Goal: Information Seeking & Learning: Find specific page/section

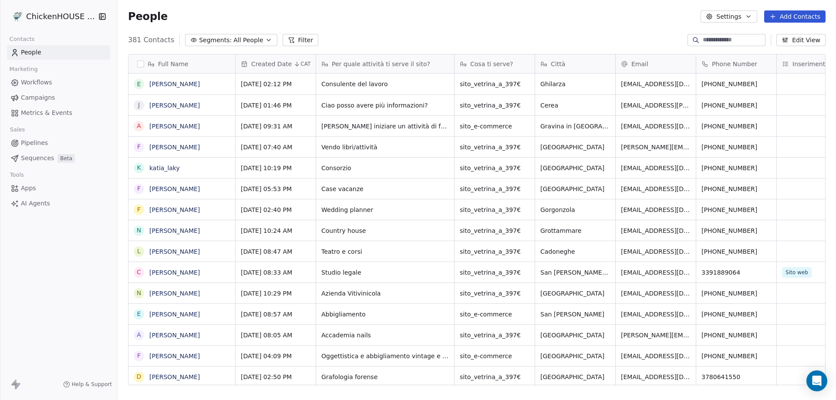
scroll to position [345, 712]
click at [165, 171] on link "katia_laky" at bounding box center [164, 168] width 30 height 7
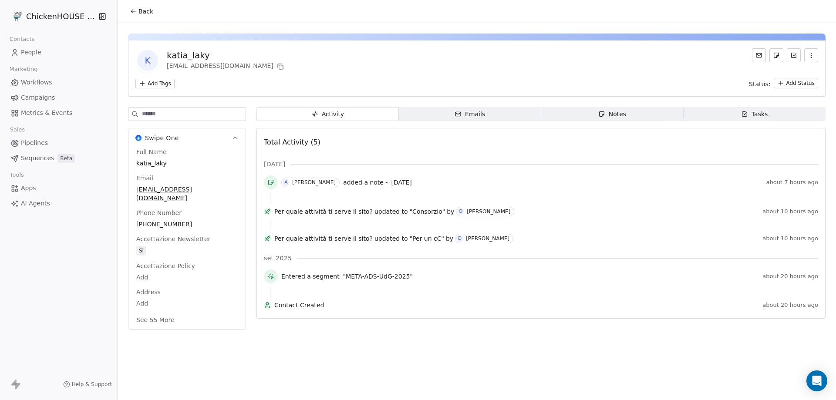
click at [603, 121] on div "Activity Activity Emails Emails Notes Notes Tasks Tasks Total Activity (5) [DAT…" at bounding box center [540, 221] width 569 height 228
click at [603, 119] on span "Notes Notes" at bounding box center [612, 114] width 142 height 14
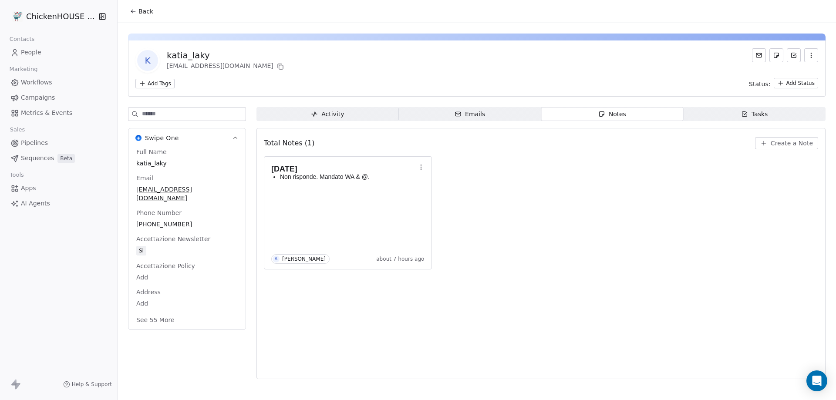
click at [33, 52] on span "People" at bounding box center [31, 52] width 20 height 9
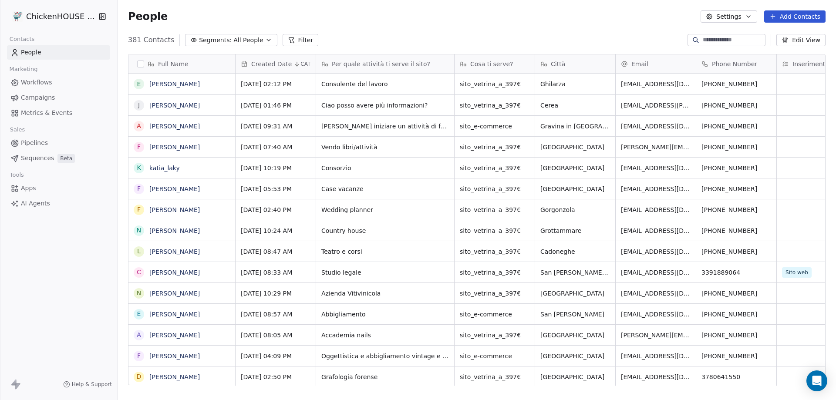
scroll to position [345, 712]
click at [185, 169] on span "katia_laky" at bounding box center [182, 168] width 64 height 9
drag, startPoint x: 137, startPoint y: 165, endPoint x: 131, endPoint y: 170, distance: 7.4
click at [131, 166] on textarea "**********" at bounding box center [182, 171] width 106 height 27
type textarea "**********"
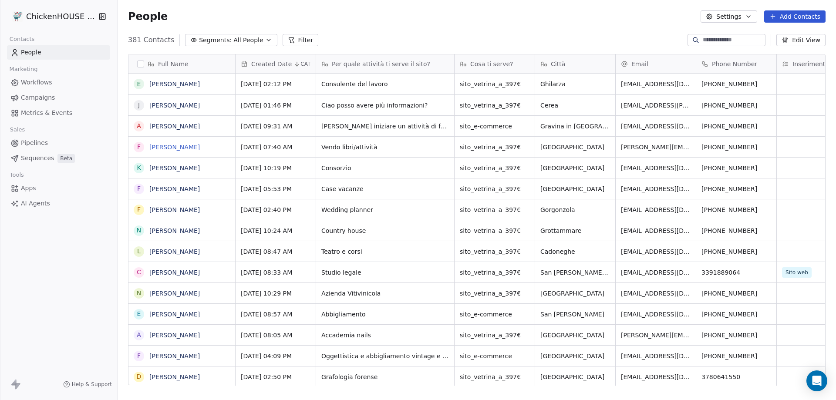
click at [175, 150] on link "[PERSON_NAME]" at bounding box center [174, 147] width 51 height 7
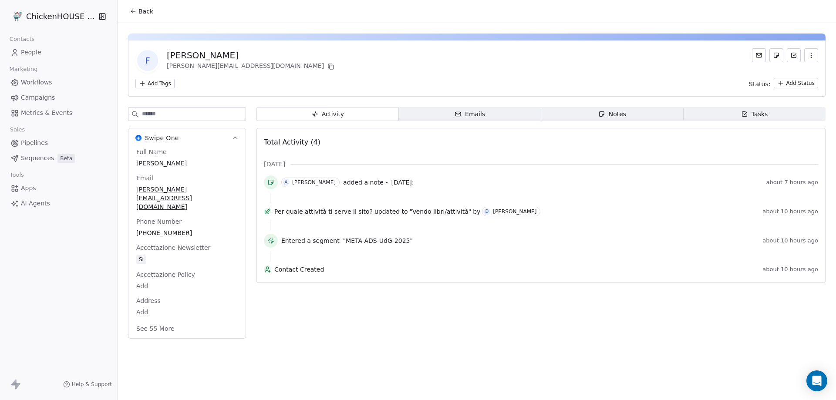
click at [601, 112] on icon "button" at bounding box center [601, 114] width 7 height 7
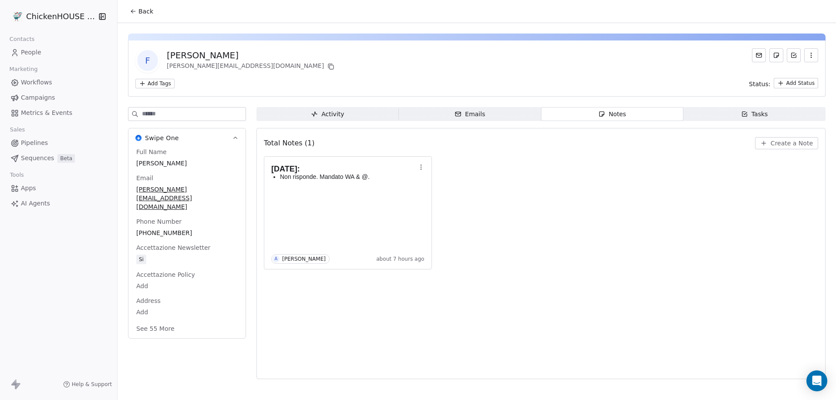
click at [35, 52] on span "People" at bounding box center [31, 52] width 20 height 9
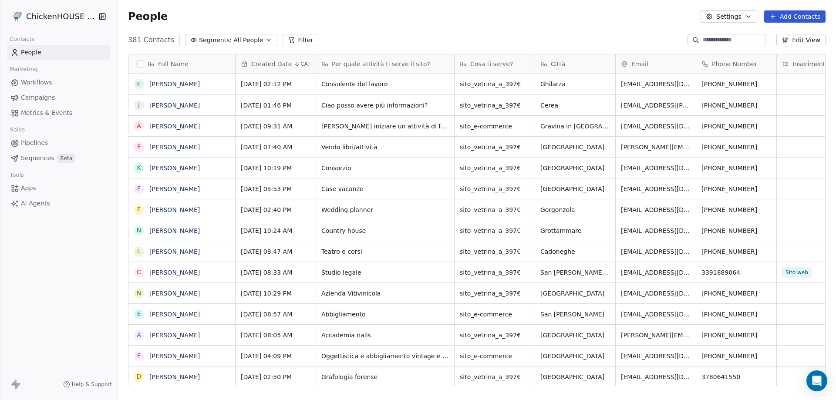
scroll to position [345, 712]
click at [176, 191] on link "[PERSON_NAME]" at bounding box center [174, 189] width 51 height 7
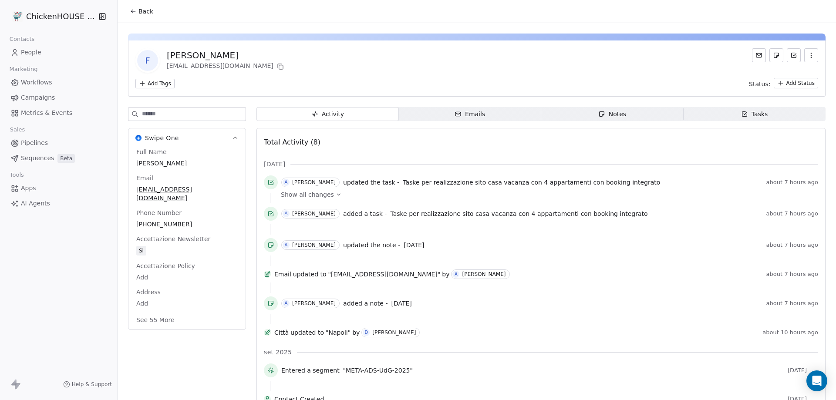
click at [577, 117] on span "Notes Notes" at bounding box center [612, 114] width 142 height 14
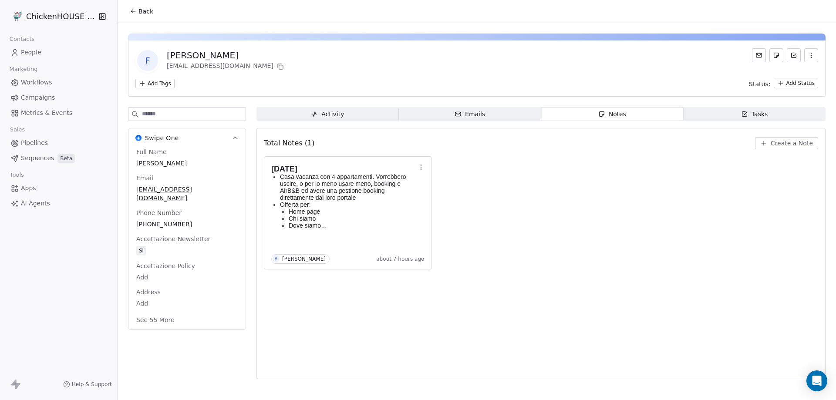
click at [27, 50] on span "People" at bounding box center [31, 52] width 20 height 9
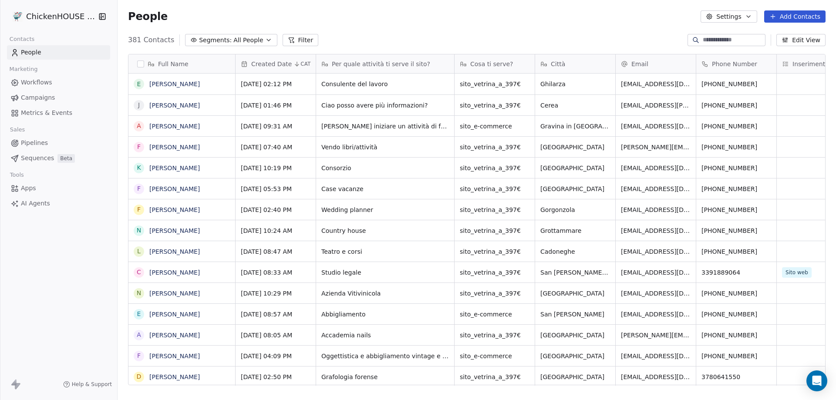
scroll to position [345, 712]
click at [162, 147] on link "[PERSON_NAME]" at bounding box center [174, 147] width 51 height 7
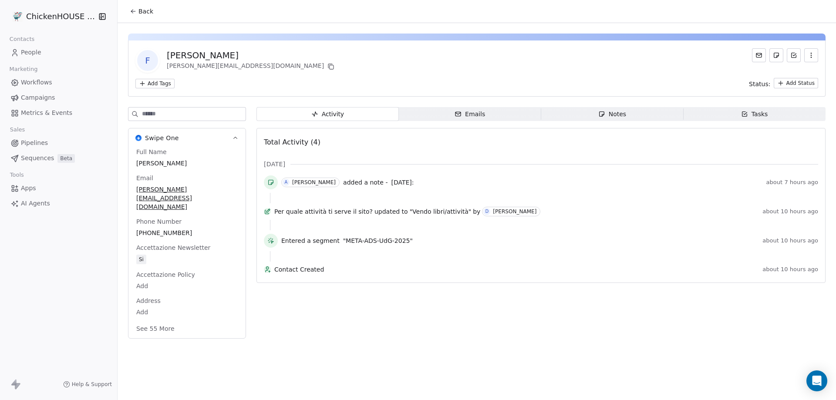
click at [644, 116] on span "Notes Notes" at bounding box center [612, 114] width 142 height 14
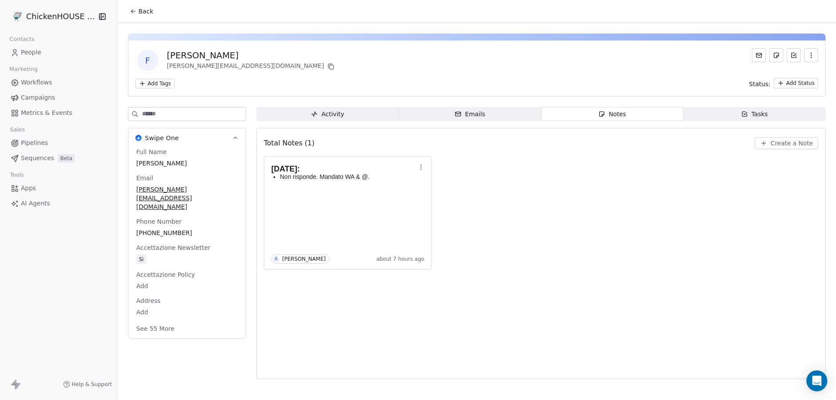
click at [34, 53] on span "People" at bounding box center [31, 52] width 20 height 9
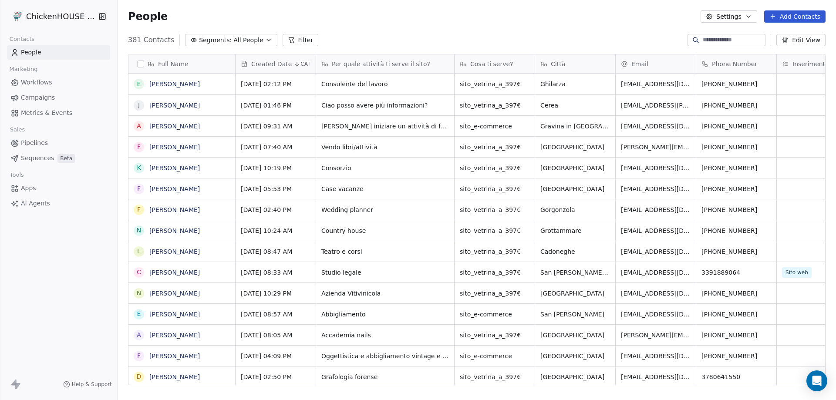
scroll to position [345, 712]
click at [171, 126] on link "[PERSON_NAME]" at bounding box center [174, 126] width 51 height 7
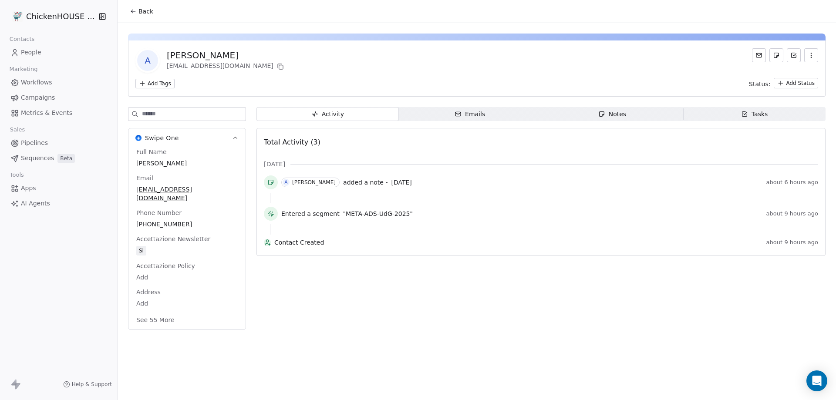
click at [600, 119] on span "Notes Notes" at bounding box center [612, 114] width 142 height 14
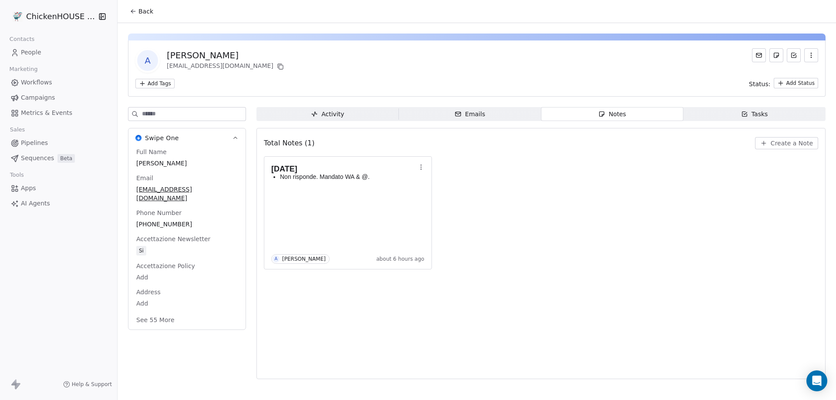
click at [37, 52] on span "People" at bounding box center [31, 52] width 20 height 9
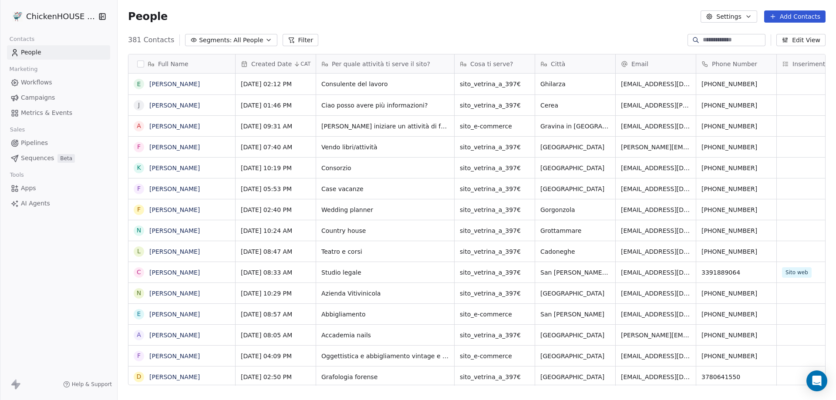
scroll to position [345, 712]
click at [178, 106] on link "[PERSON_NAME]" at bounding box center [174, 105] width 51 height 7
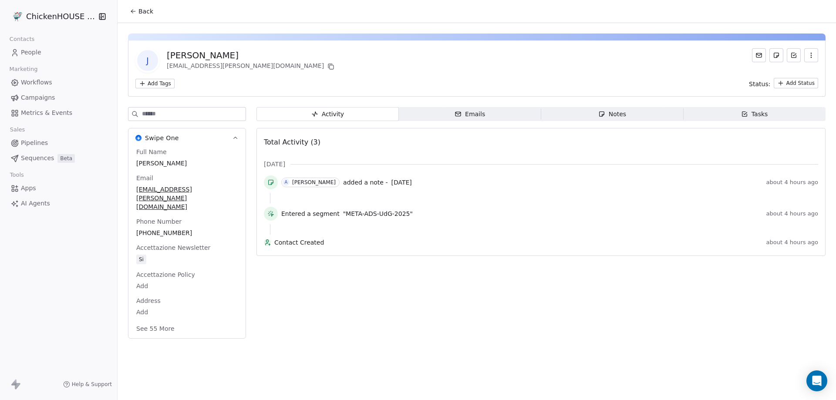
click at [625, 114] on div "Notes" at bounding box center [612, 114] width 28 height 9
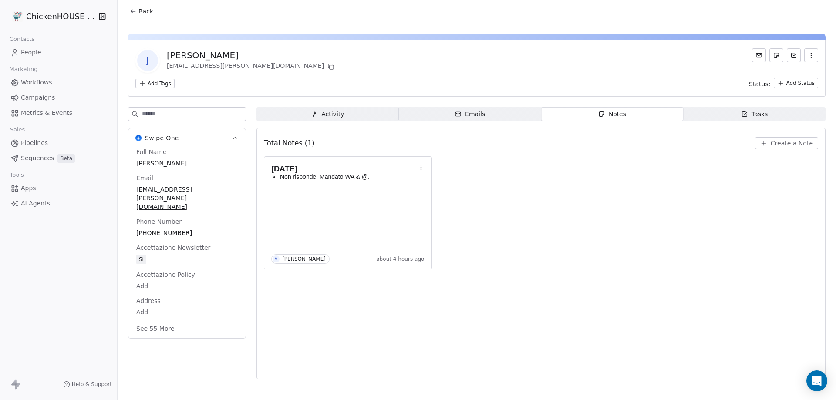
click at [32, 53] on span "People" at bounding box center [31, 52] width 20 height 9
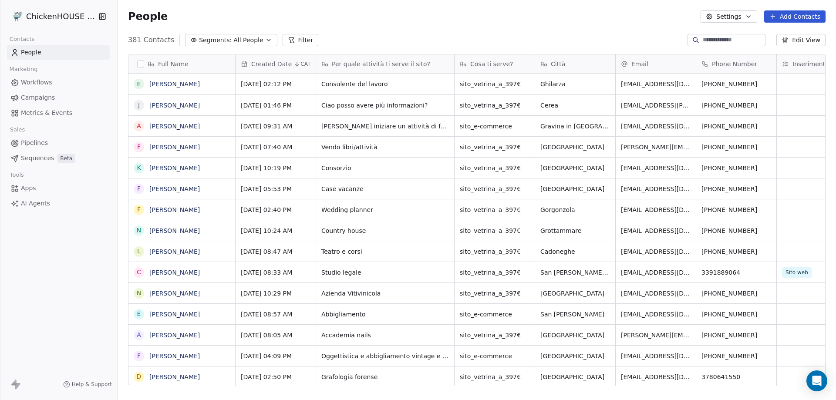
scroll to position [345, 712]
click at [175, 84] on link "[PERSON_NAME]" at bounding box center [174, 84] width 51 height 7
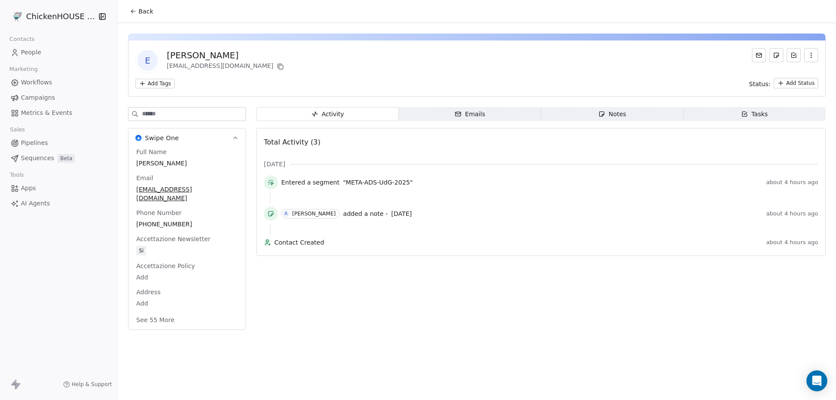
click at [584, 113] on span "Notes Notes" at bounding box center [612, 114] width 142 height 14
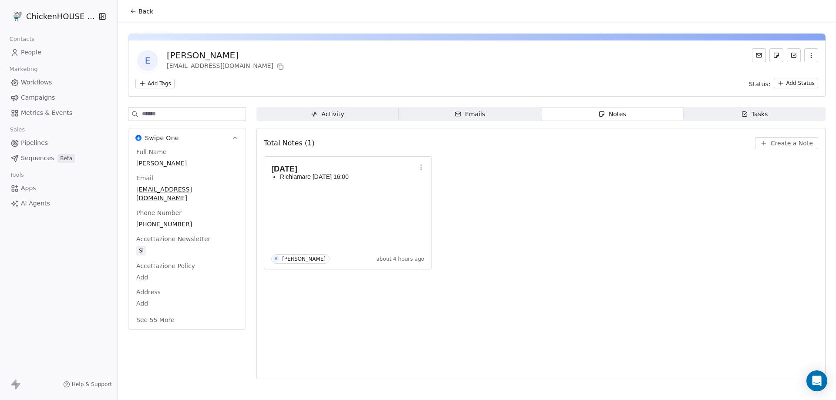
click at [39, 57] on link "People" at bounding box center [58, 52] width 103 height 14
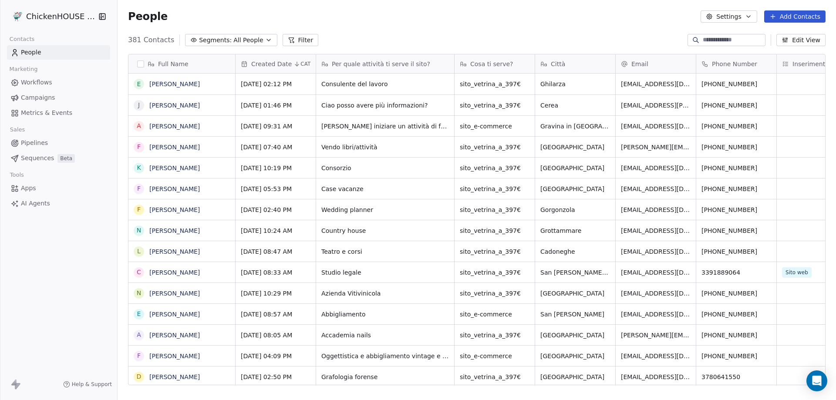
scroll to position [345, 712]
